Goal: Task Accomplishment & Management: Use online tool/utility

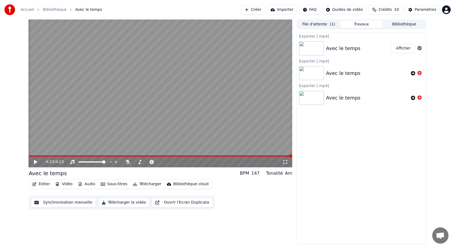
click at [44, 184] on button "Éditer" at bounding box center [41, 185] width 22 height 8
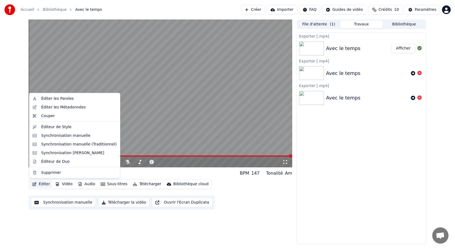
click at [44, 184] on button "Éditer" at bounding box center [41, 185] width 22 height 8
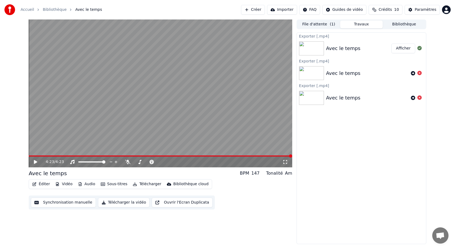
click at [44, 184] on button "Éditer" at bounding box center [41, 185] width 22 height 8
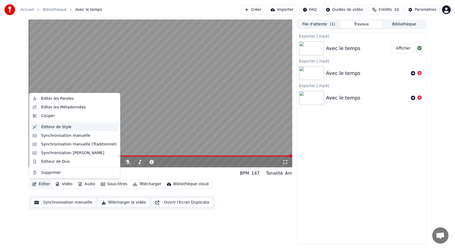
click at [50, 127] on div "Éditeur de Style" at bounding box center [56, 126] width 30 height 5
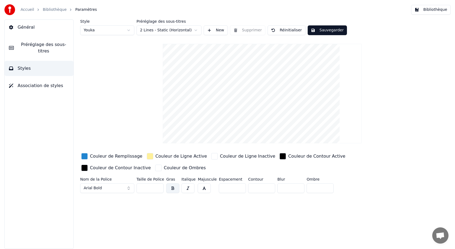
click at [129, 187] on button "Arial Bold" at bounding box center [107, 189] width 54 height 10
click at [127, 189] on button "Arial Bold" at bounding box center [107, 189] width 54 height 10
click at [128, 188] on button "Arial Bold" at bounding box center [107, 189] width 54 height 10
click at [127, 187] on button "Arial Bold" at bounding box center [107, 189] width 54 height 10
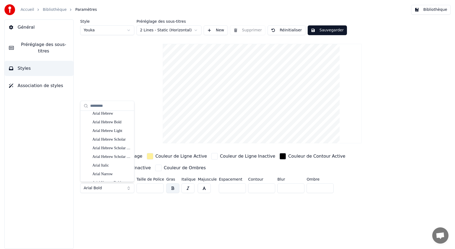
scroll to position [325, 0]
click at [119, 189] on button "Arial Bold" at bounding box center [107, 189] width 54 height 10
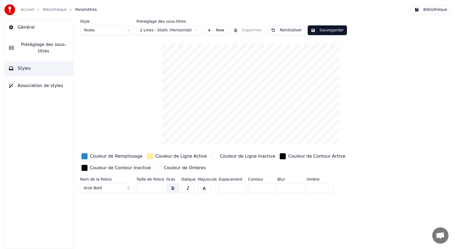
click at [159, 187] on input "**" at bounding box center [149, 189] width 27 height 10
click at [159, 187] on input "***" at bounding box center [149, 189] width 27 height 10
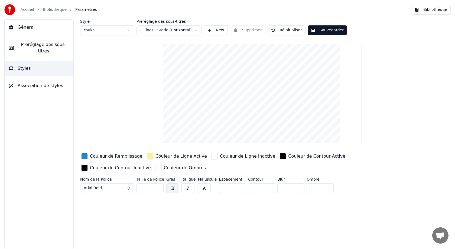
click at [159, 187] on input "***" at bounding box center [149, 189] width 27 height 10
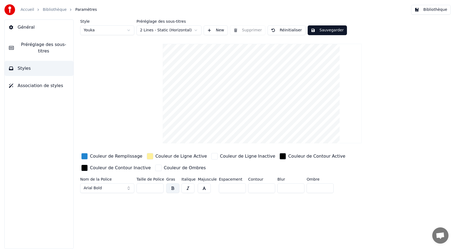
click at [159, 187] on input "***" at bounding box center [149, 189] width 27 height 10
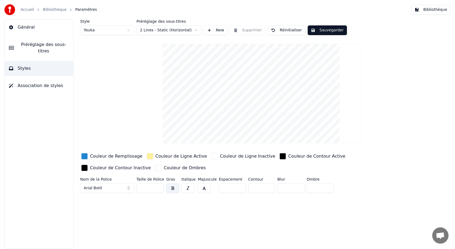
click at [159, 187] on input "***" at bounding box center [149, 189] width 27 height 10
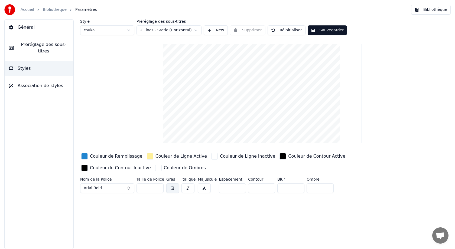
click at [159, 187] on input "***" at bounding box center [149, 189] width 27 height 10
type input "***"
click at [159, 187] on input "***" at bounding box center [149, 189] width 27 height 10
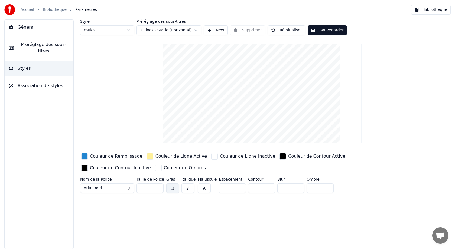
click at [177, 214] on div "Style Youka Préréglage des sous-titres 2 Lines - Static (Horizontal) New Suppri…" at bounding box center [261, 134] width 385 height 230
click at [268, 187] on input "**" at bounding box center [261, 189] width 27 height 10
click at [268, 188] on input "*" at bounding box center [261, 189] width 27 height 10
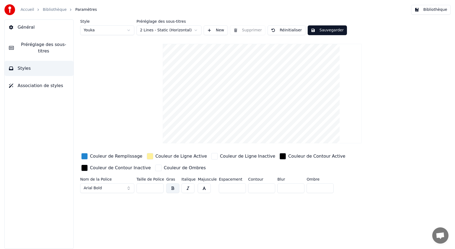
type input "*"
click at [268, 188] on input "*" at bounding box center [261, 189] width 27 height 10
click at [276, 209] on div "Style Youka Préréglage des sous-titres 2 Lines - Static (Horizontal) New Suppri…" at bounding box center [261, 134] width 385 height 230
click at [38, 29] on button "Général" at bounding box center [39, 27] width 69 height 15
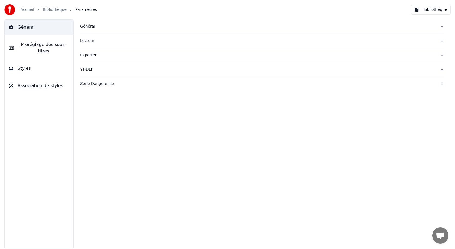
click at [36, 48] on span "Préréglage des sous-titres" at bounding box center [43, 47] width 51 height 13
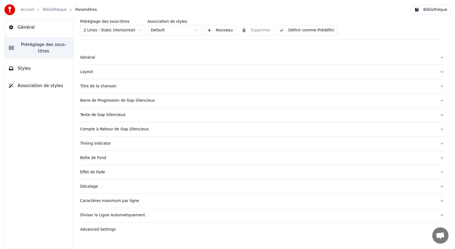
click at [106, 86] on div "Titre de la chanson" at bounding box center [257, 86] width 355 height 5
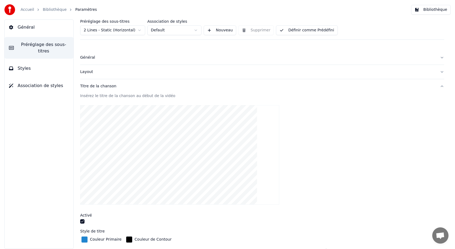
click at [151, 138] on video at bounding box center [179, 155] width 199 height 100
click at [118, 94] on div "Insérez le titre de la chanson au début de la vidéo" at bounding box center [262, 95] width 364 height 5
click at [129, 94] on div "Insérez le titre de la chanson au début de la vidéo" at bounding box center [262, 95] width 364 height 5
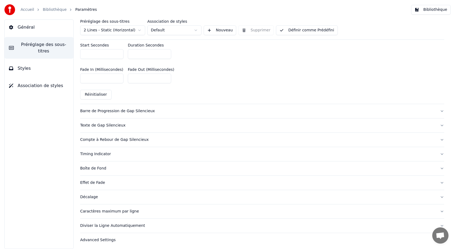
scroll to position [276, 0]
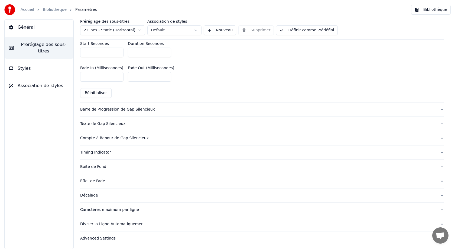
click at [114, 137] on div "Compte à Rebour de Gap Silencieux" at bounding box center [257, 138] width 355 height 5
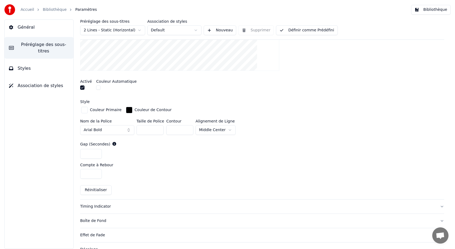
scroll to position [175, 0]
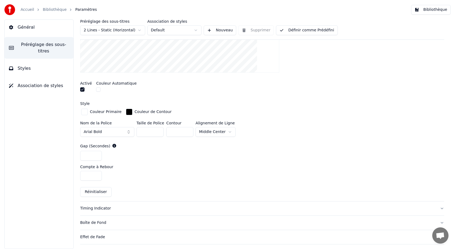
click at [96, 174] on input "*" at bounding box center [91, 176] width 22 height 10
type input "*"
click at [96, 174] on input "*" at bounding box center [91, 176] width 22 height 10
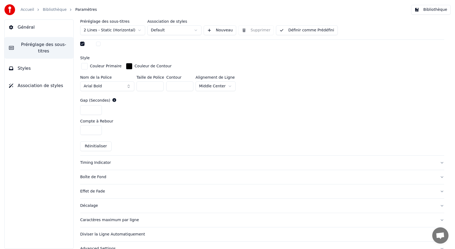
scroll to position [221, 0]
click at [99, 177] on div "Boîte de Fond" at bounding box center [257, 176] width 355 height 5
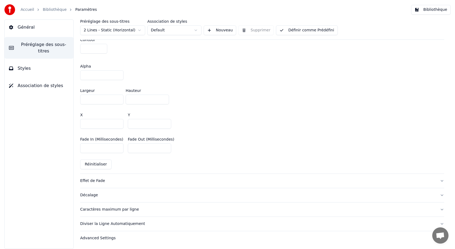
scroll to position [301, 0]
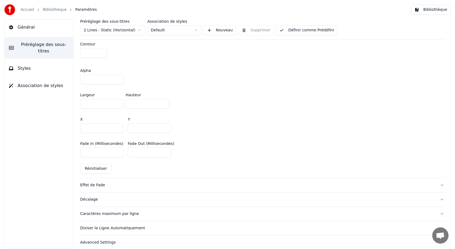
click at [136, 228] on div "Diviser la Ligne Automatiquement" at bounding box center [257, 228] width 355 height 5
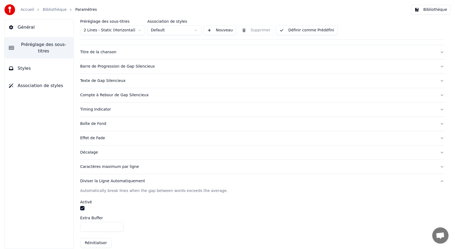
scroll to position [0, 0]
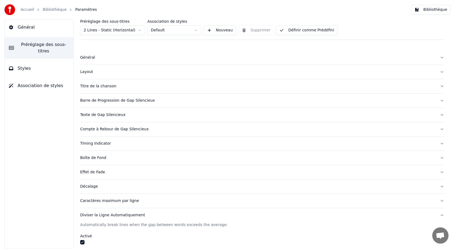
click at [26, 71] on span "Styles" at bounding box center [24, 68] width 13 height 6
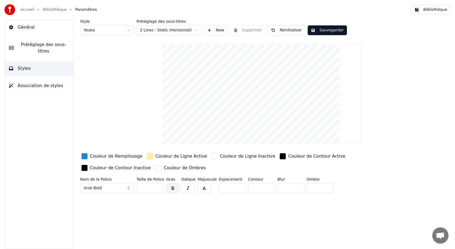
click at [195, 30] on html "Accueil Bibliothèque Paramètres Bibliothèque Général Préréglage des sous-titres…" at bounding box center [227, 124] width 455 height 249
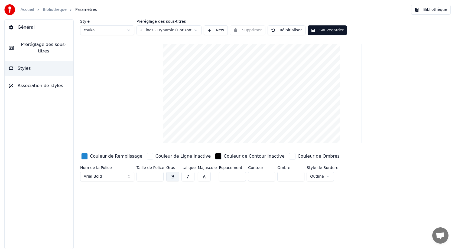
click at [197, 29] on html "Accueil Bibliothèque Paramètres Bibliothèque Général Préréglage des sous-titres…" at bounding box center [227, 124] width 455 height 249
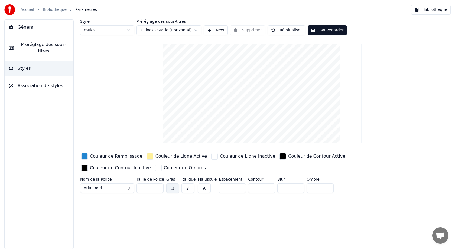
click at [191, 29] on html "Accueil Bibliothèque Paramètres Bibliothèque Général Préréglage des sous-titres…" at bounding box center [227, 124] width 455 height 249
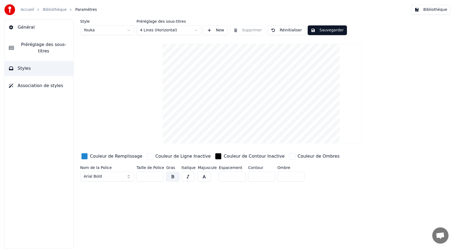
click at [194, 28] on html "Accueil Bibliothèque Paramètres Bibliothèque Général Préréglage des sous-titres…" at bounding box center [227, 124] width 455 height 249
click at [195, 30] on html "Accueil Bibliothèque Paramètres Bibliothèque Général Préréglage des sous-titres…" at bounding box center [227, 124] width 455 height 249
click at [211, 31] on html "Accueil Bibliothèque Paramètres Bibliothèque Général Préréglage des sous-titres…" at bounding box center [227, 124] width 455 height 249
click at [211, 31] on button "New" at bounding box center [216, 30] width 24 height 10
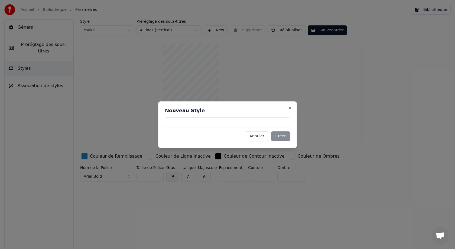
click at [260, 137] on button "Annuler" at bounding box center [257, 137] width 24 height 10
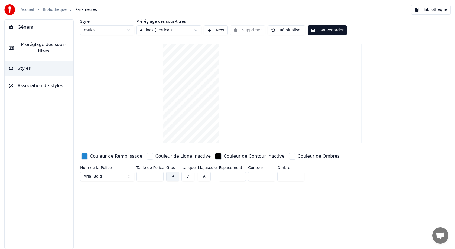
click at [196, 31] on html "Accueil Bibliothèque Paramètres Bibliothèque Général Préréglage des sous-titres…" at bounding box center [227, 124] width 455 height 249
click at [191, 30] on html "Accueil Bibliothèque Paramètres Bibliothèque Général Préréglage des sous-titres…" at bounding box center [227, 124] width 455 height 249
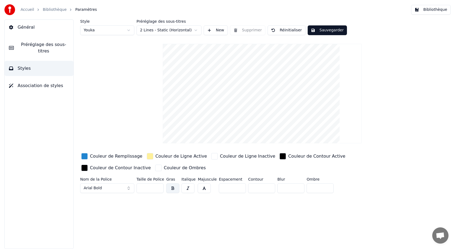
click at [194, 30] on html "Accueil Bibliothèque Paramètres Bibliothèque Général Préréglage des sous-titres…" at bounding box center [227, 124] width 455 height 249
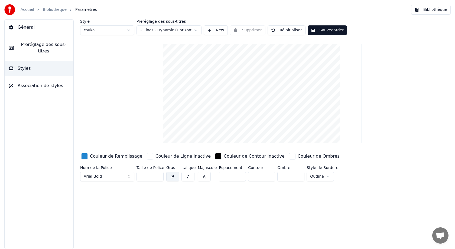
click at [127, 30] on html "Accueil Bibliothèque Paramètres Bibliothèque Général Préréglage des sous-titres…" at bounding box center [227, 124] width 455 height 249
click at [126, 29] on html "Accueil Bibliothèque Paramètres Bibliothèque Général Préréglage des sous-titres…" at bounding box center [227, 124] width 455 height 249
click at [119, 28] on html "Accueil Bibliothèque Paramètres Bibliothèque Général Préréglage des sous-titres…" at bounding box center [227, 124] width 455 height 249
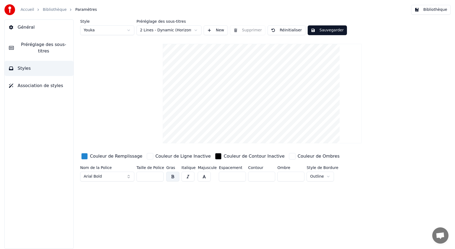
click at [324, 30] on button "Sauvegarder" at bounding box center [327, 30] width 39 height 10
click at [25, 28] on span "Général" at bounding box center [26, 27] width 17 height 6
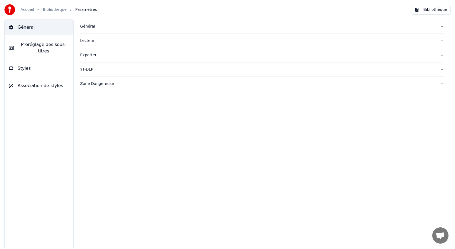
click at [91, 41] on div "Lecteur" at bounding box center [257, 40] width 355 height 5
click at [53, 44] on span "Préréglage des sous-titres" at bounding box center [43, 47] width 51 height 13
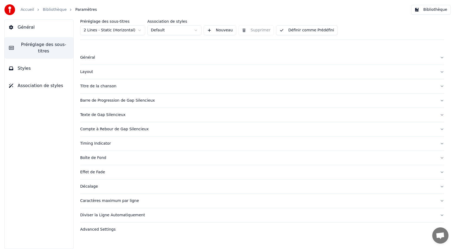
click at [39, 71] on button "Styles" at bounding box center [39, 68] width 69 height 15
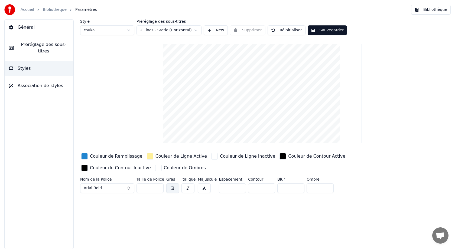
click at [36, 86] on span "Association de styles" at bounding box center [40, 86] width 45 height 6
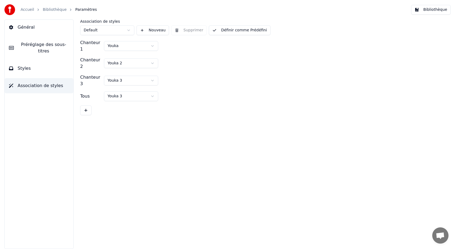
click at [61, 7] on link "Bibliothèque" at bounding box center [55, 9] width 24 height 5
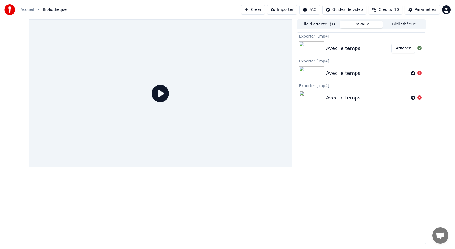
click at [342, 50] on div "Avec le temps" at bounding box center [343, 49] width 34 height 8
click at [407, 44] on button "Afficher" at bounding box center [403, 49] width 24 height 10
click at [400, 50] on button "Afficher" at bounding box center [403, 49] width 24 height 10
click at [411, 46] on button "Afficher" at bounding box center [403, 49] width 24 height 10
click at [56, 12] on span "Bibliothèque" at bounding box center [55, 9] width 24 height 5
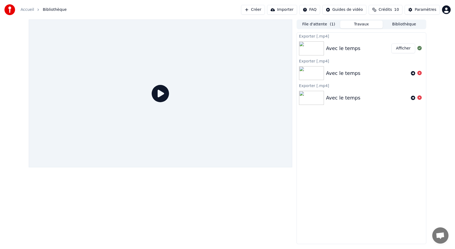
click at [348, 48] on div "Avec le temps" at bounding box center [343, 49] width 34 height 8
click at [406, 49] on button "Afficher" at bounding box center [403, 49] width 24 height 10
click at [410, 24] on button "Bibliothèque" at bounding box center [404, 25] width 43 height 8
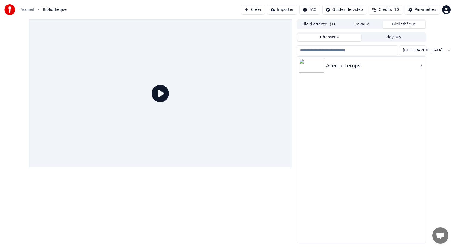
click at [334, 64] on div "Avec le temps" at bounding box center [372, 66] width 92 height 8
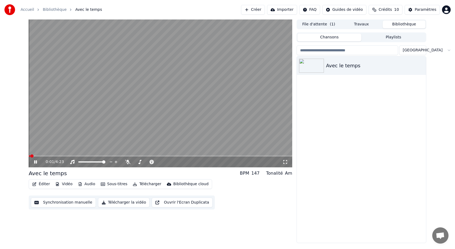
click at [35, 165] on div "0:01 / 4:23" at bounding box center [160, 162] width 263 height 11
click at [35, 162] on icon at bounding box center [39, 162] width 13 height 4
click at [421, 65] on icon "button" at bounding box center [420, 65] width 5 height 4
click at [357, 65] on div "Avec le temps" at bounding box center [372, 66] width 92 height 8
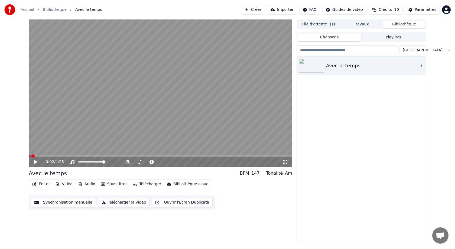
click at [357, 65] on div "Avec le temps" at bounding box center [372, 66] width 92 height 8
click at [419, 50] on html "Accueil Bibliothèque Avec le temps Créer Importer FAQ Guides de vidéo Crédits 1…" at bounding box center [227, 124] width 455 height 249
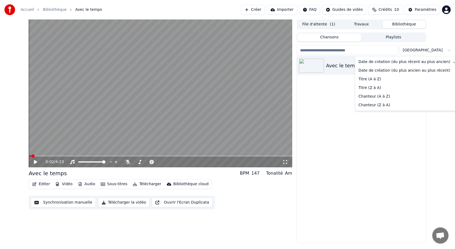
click at [419, 50] on html "Accueil Bibliothèque Avec le temps Créer Importer FAQ Guides de vidéo Crédits 1…" at bounding box center [227, 124] width 455 height 249
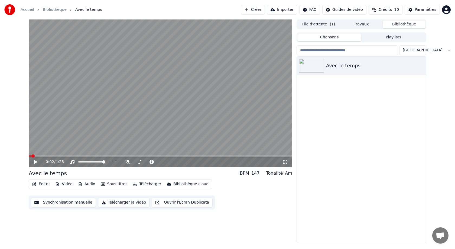
click at [40, 184] on button "Éditer" at bounding box center [41, 185] width 22 height 8
click at [42, 185] on button "Éditer" at bounding box center [41, 185] width 22 height 8
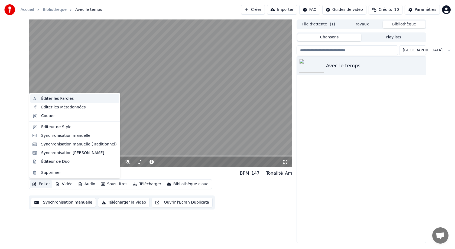
click at [61, 97] on div "Éditer les Paroles" at bounding box center [57, 98] width 32 height 5
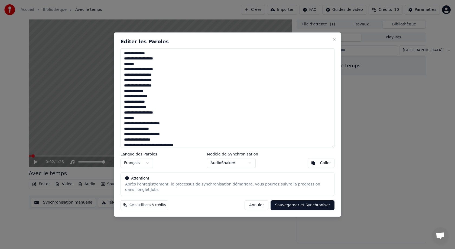
click at [263, 205] on button "Annuler" at bounding box center [256, 206] width 24 height 10
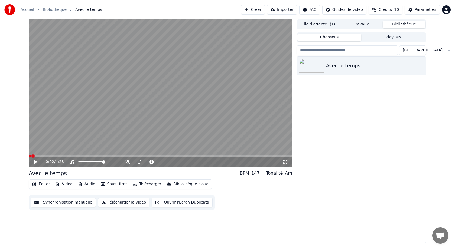
click at [69, 185] on button "Vidéo" at bounding box center [63, 185] width 21 height 8
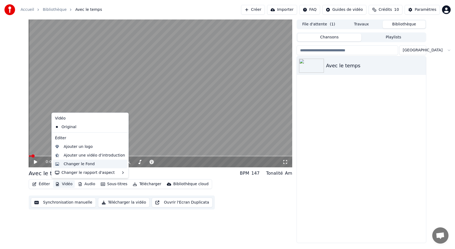
click at [77, 166] on div "Changer le Fond" at bounding box center [79, 163] width 31 height 5
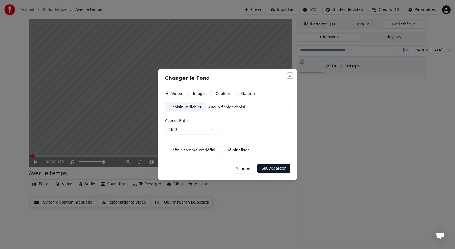
click at [289, 77] on button "Close" at bounding box center [290, 76] width 4 height 4
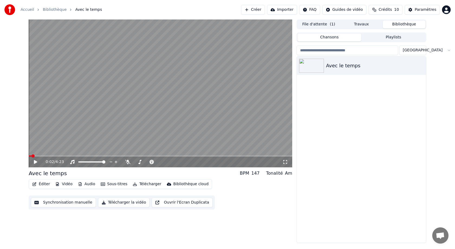
click at [115, 183] on button "Sous-titres" at bounding box center [114, 185] width 31 height 8
click at [161, 228] on div "0:02 / 4:23 Avec le temps BPM 147 Tonalité Am Éditer Vidéo Audio Sous-titres Té…" at bounding box center [160, 131] width 263 height 224
click at [180, 183] on div "Bibliothèque cloud" at bounding box center [190, 184] width 35 height 5
click at [213, 162] on div "0:02 / 4:23" at bounding box center [164, 161] width 237 height 5
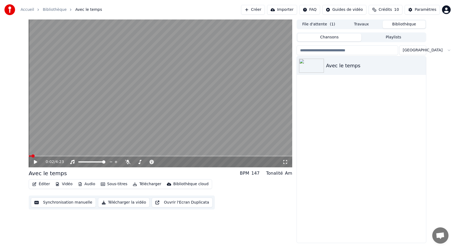
click at [81, 8] on span "Avec le temps" at bounding box center [88, 9] width 27 height 5
click at [348, 66] on div "Avec le temps" at bounding box center [372, 66] width 92 height 8
click at [320, 24] on button "File d'attente ( 1 )" at bounding box center [318, 25] width 43 height 8
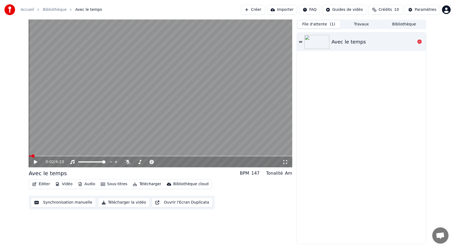
click at [344, 42] on div "Avec le temps" at bounding box center [348, 42] width 34 height 8
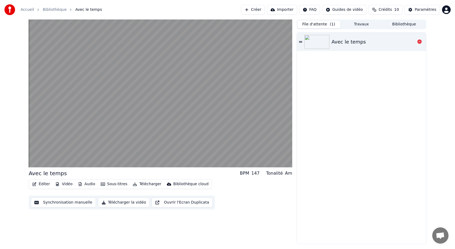
click at [344, 42] on div "Avec le temps" at bounding box center [348, 42] width 34 height 8
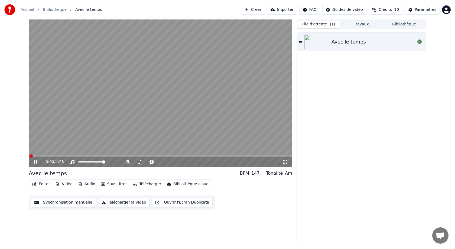
click at [36, 159] on div "0:00 / 4:23" at bounding box center [160, 161] width 259 height 5
click at [36, 164] on icon at bounding box center [35, 162] width 3 height 3
click at [313, 10] on html "Accueil Bibliothèque Avec le temps Créer Importer FAQ Guides de vidéo Crédits 1…" at bounding box center [227, 124] width 455 height 249
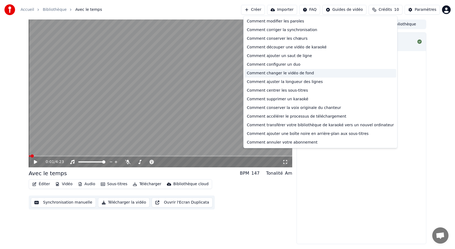
click at [282, 72] on div "Comment changer le vidéo de fond" at bounding box center [320, 73] width 151 height 9
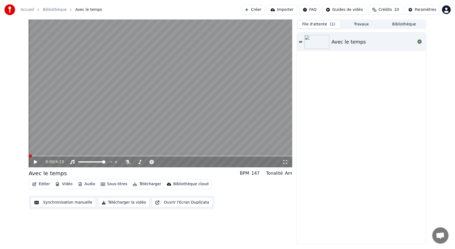
click at [29, 157] on span at bounding box center [30, 156] width 3 height 3
click at [282, 165] on div "0:00 / 4:23" at bounding box center [160, 162] width 263 height 11
click at [283, 164] on icon at bounding box center [284, 162] width 5 height 4
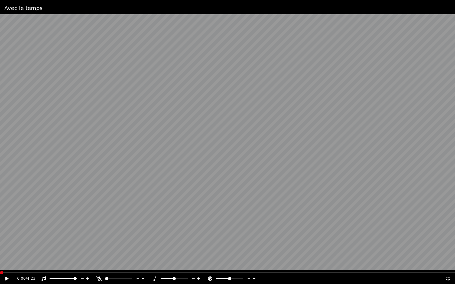
click at [7, 249] on icon at bounding box center [6, 279] width 3 height 4
click at [77, 249] on video at bounding box center [227, 142] width 455 height 284
click at [148, 249] on span at bounding box center [148, 272] width 3 height 3
click at [7, 249] on icon at bounding box center [6, 279] width 3 height 4
click at [8, 249] on icon at bounding box center [7, 278] width 3 height 3
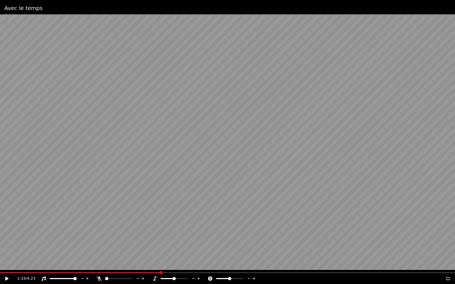
click at [8, 249] on icon at bounding box center [6, 279] width 3 height 4
click at [8, 249] on icon at bounding box center [7, 278] width 3 height 3
click at [8, 249] on icon at bounding box center [10, 279] width 13 height 4
click at [7, 249] on icon at bounding box center [10, 279] width 13 height 4
click at [155, 249] on icon at bounding box center [154, 279] width 3 height 4
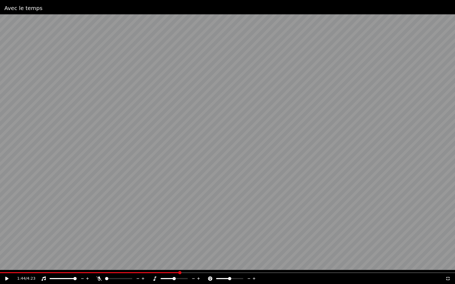
click at [178, 249] on span at bounding box center [179, 272] width 3 height 3
click at [0, 249] on span at bounding box center [1, 272] width 3 height 3
click at [9, 249] on div "0:00 / 4:23" at bounding box center [227, 278] width 455 height 11
click at [8, 249] on icon at bounding box center [10, 279] width 13 height 4
